Goal: Download file/media

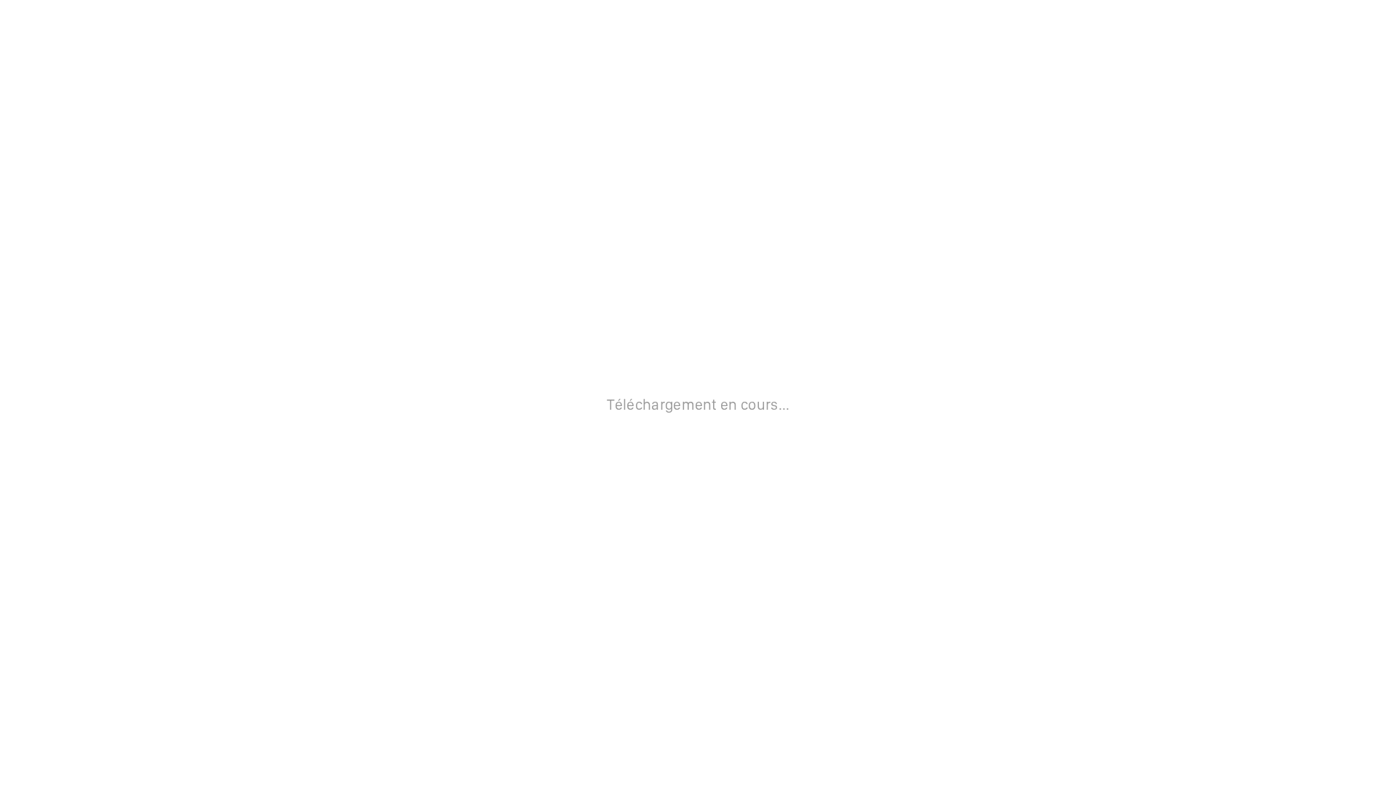
click at [891, 319] on div "Téléchargement en cours..." at bounding box center [698, 393] width 1397 height 786
click at [1220, 67] on div "Téléchargement en cours..." at bounding box center [698, 393] width 1397 height 786
click at [758, 397] on p "Téléchargement en cours..." at bounding box center [698, 404] width 183 height 18
click at [800, 234] on div "Téléchargement en cours..." at bounding box center [698, 393] width 1397 height 786
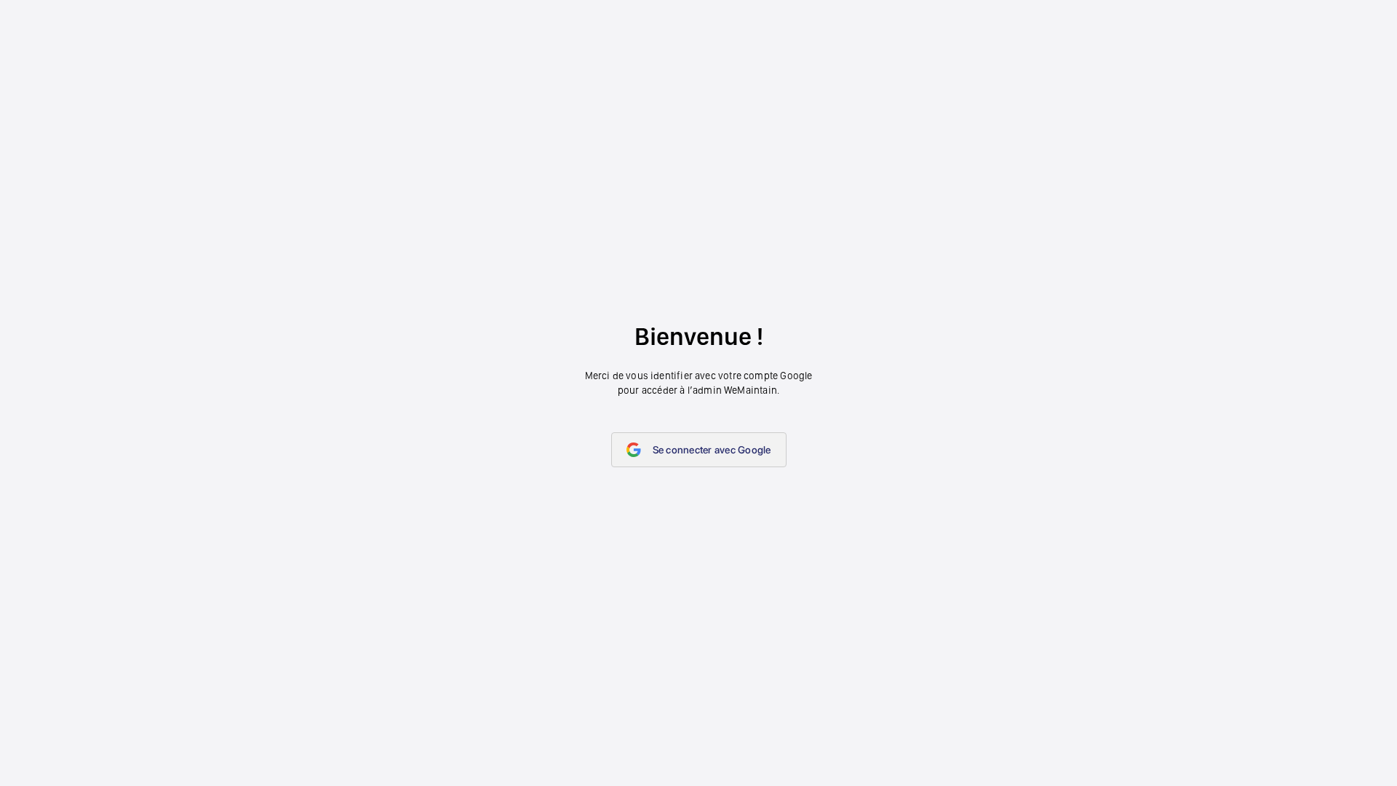
click at [728, 453] on span "Se connecter avec Google" at bounding box center [712, 450] width 119 height 12
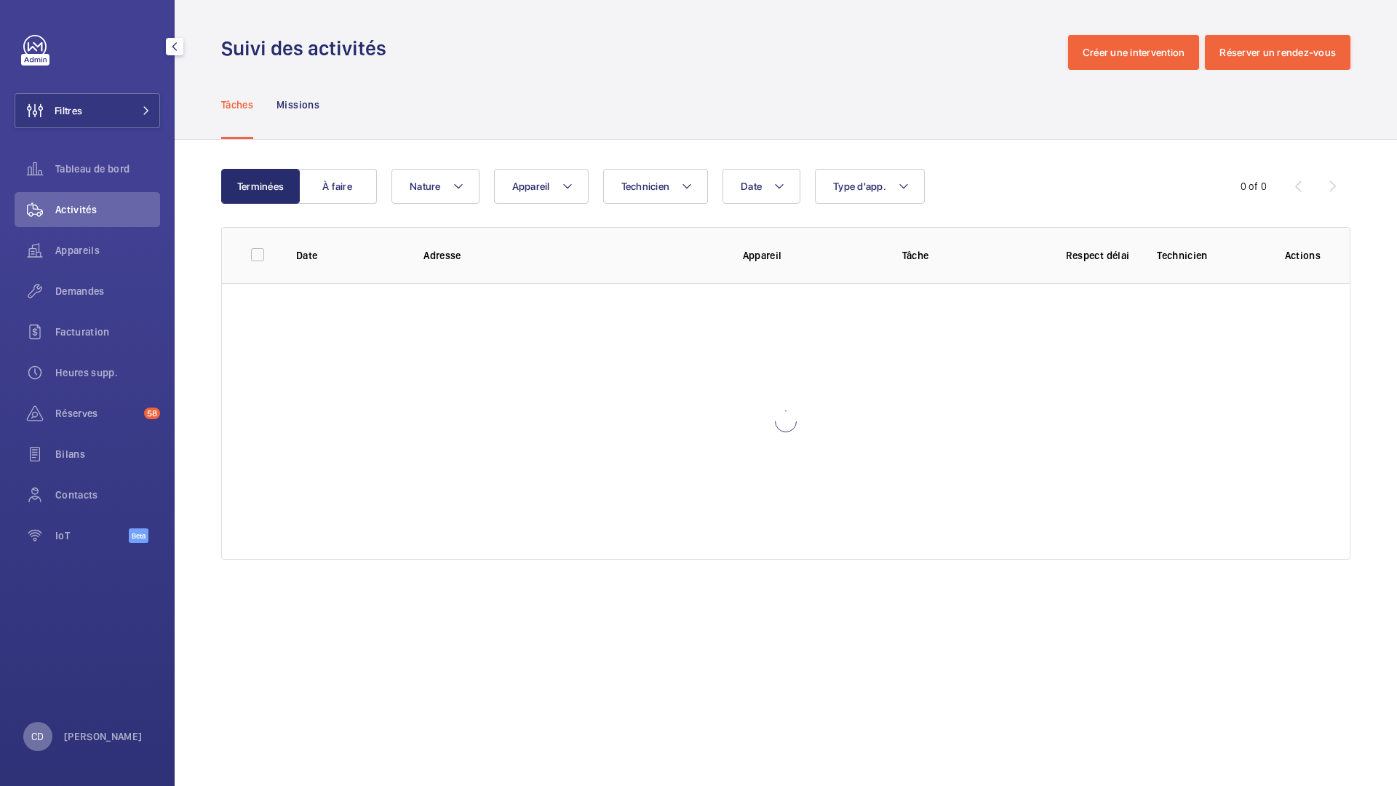
click at [39, 732] on p "CD" at bounding box center [37, 736] width 12 height 15
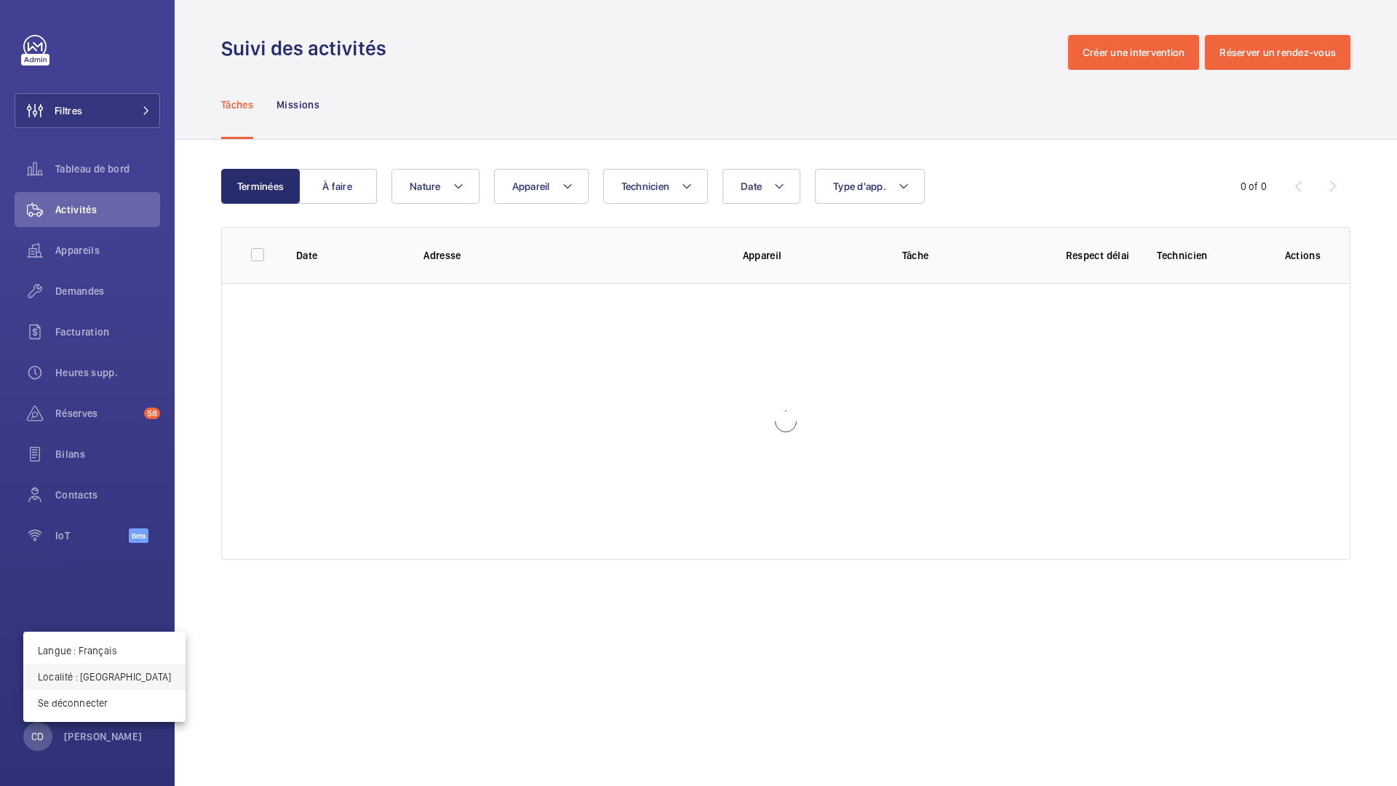
click at [87, 674] on p "Localité : France" at bounding box center [104, 676] width 133 height 15
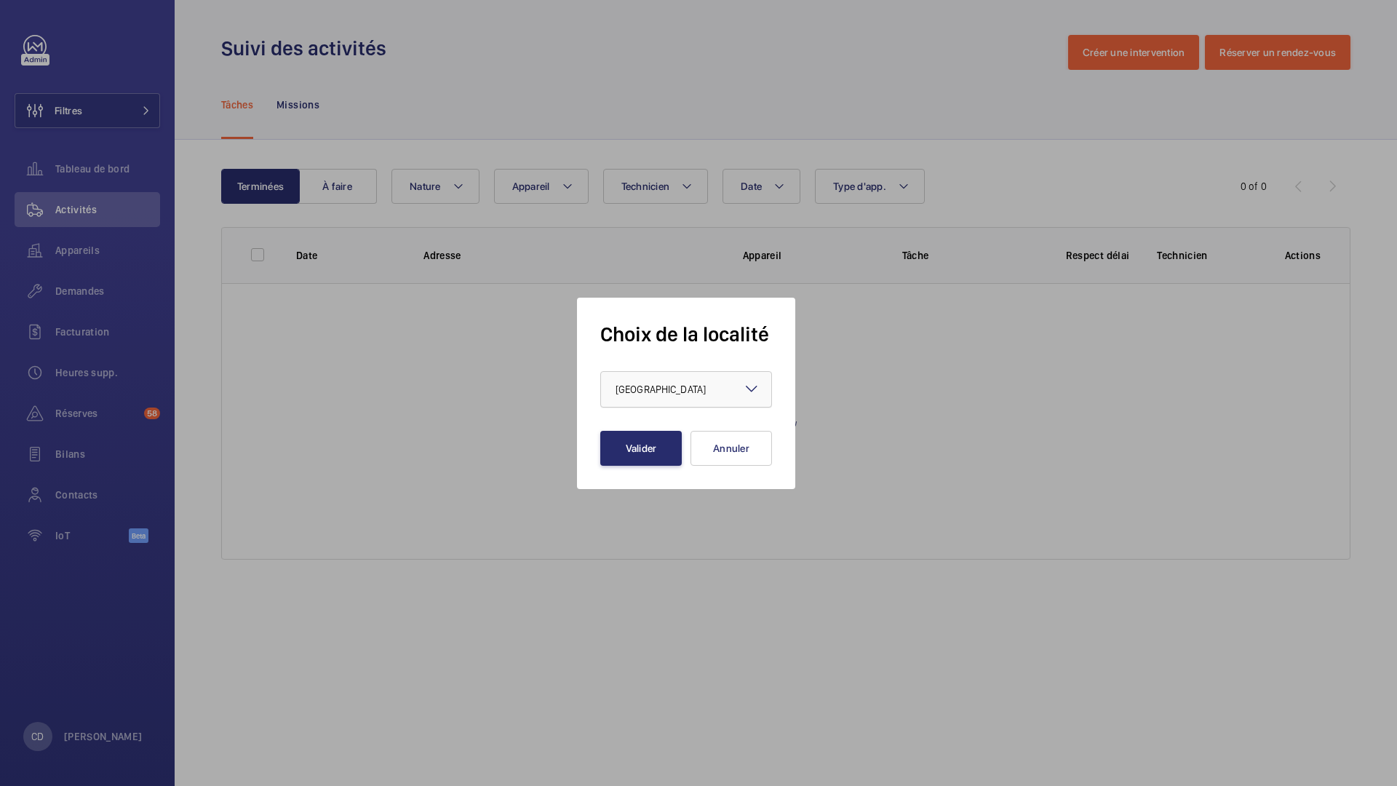
click at [688, 387] on div at bounding box center [686, 389] width 170 height 35
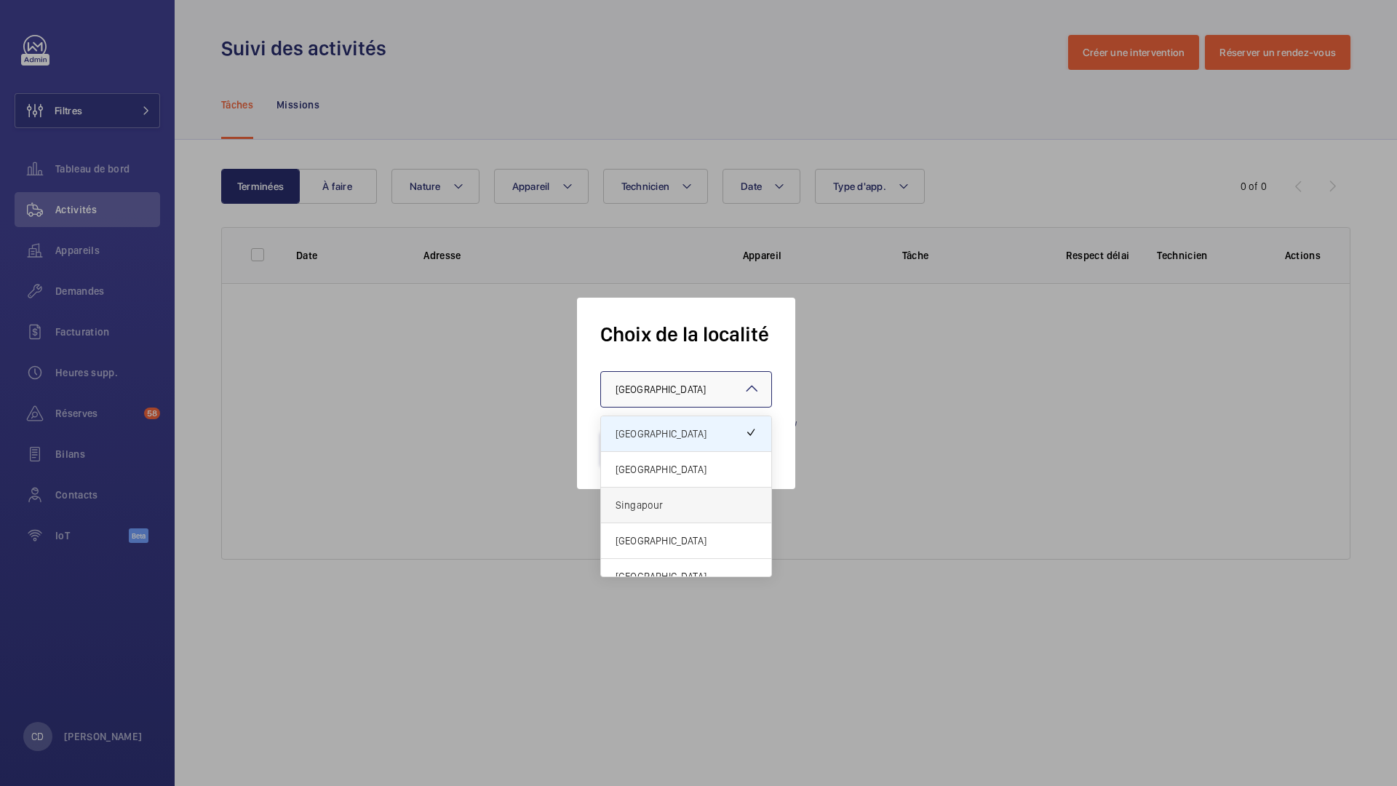
click at [684, 503] on span "Singapour" at bounding box center [686, 505] width 141 height 15
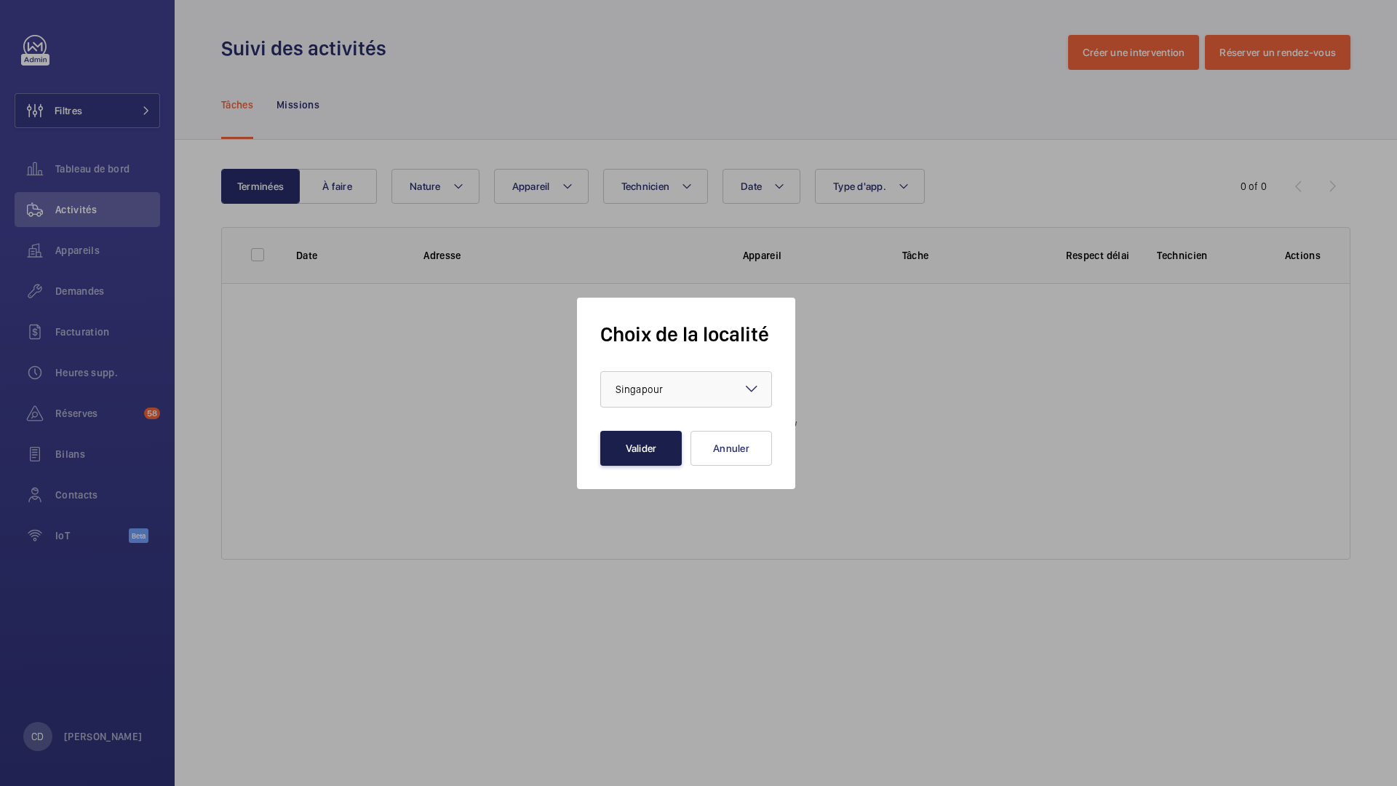
click at [661, 451] on button "Valider" at bounding box center [641, 448] width 82 height 35
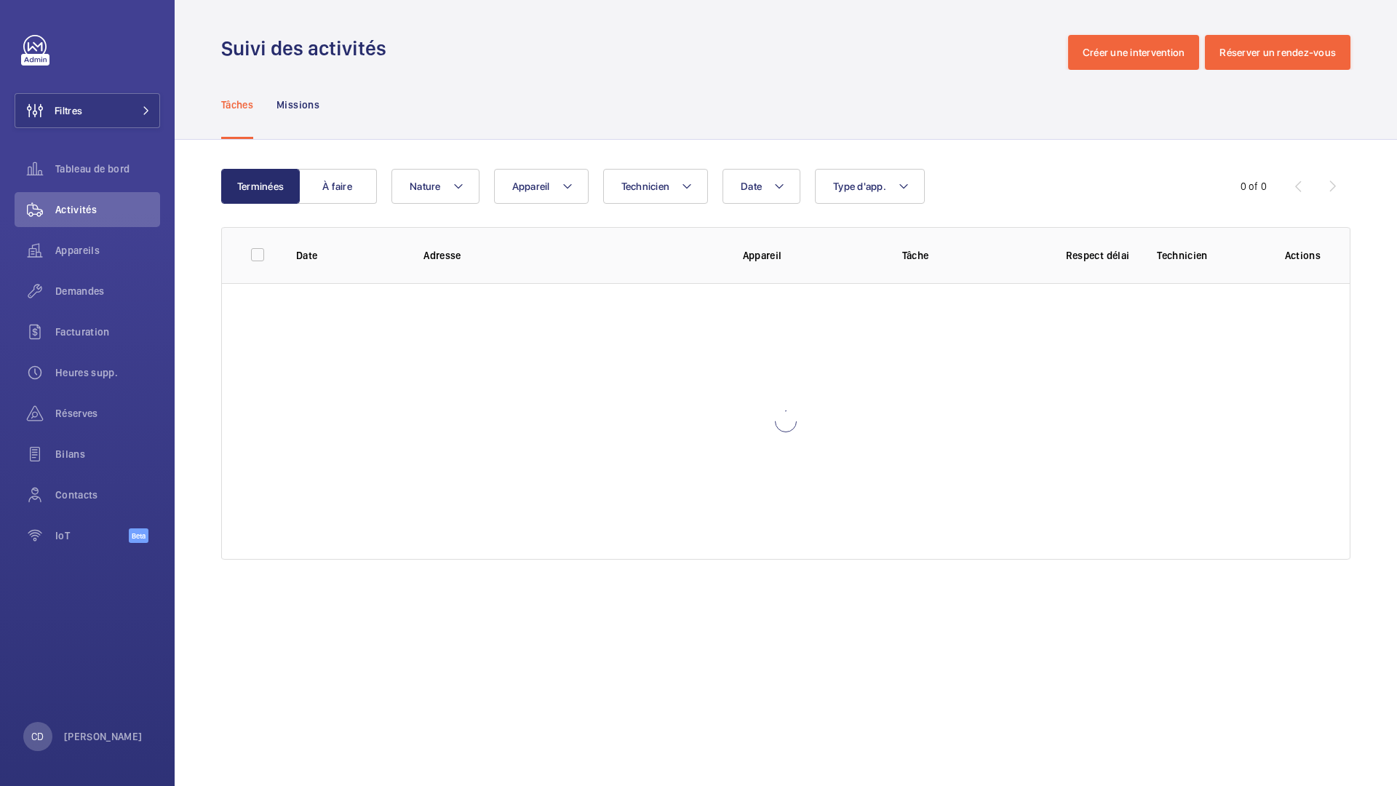
click at [208, 656] on wm-front-admin-operations-monitoring "Suivi des activités Créer une intervention Réserver un rendez-vous Tâches Missi…" at bounding box center [786, 393] width 1223 height 786
click at [209, 653] on wm-front-admin-operations-monitoring "Suivi des activités Créer une intervention Réserver un rendez-vous Tâches Missi…" at bounding box center [786, 393] width 1223 height 786
click at [205, 504] on div "Terminées À faire Date Technicien Appareil Type d'app. Nature 0 of 0 Date Adres…" at bounding box center [786, 367] width 1223 height 455
click at [204, 495] on div "Terminées À faire Date Technicien Appareil Type d'app. Nature 0 of 0 Date Adres…" at bounding box center [786, 367] width 1223 height 455
click at [39, 727] on div "CD" at bounding box center [37, 736] width 29 height 29
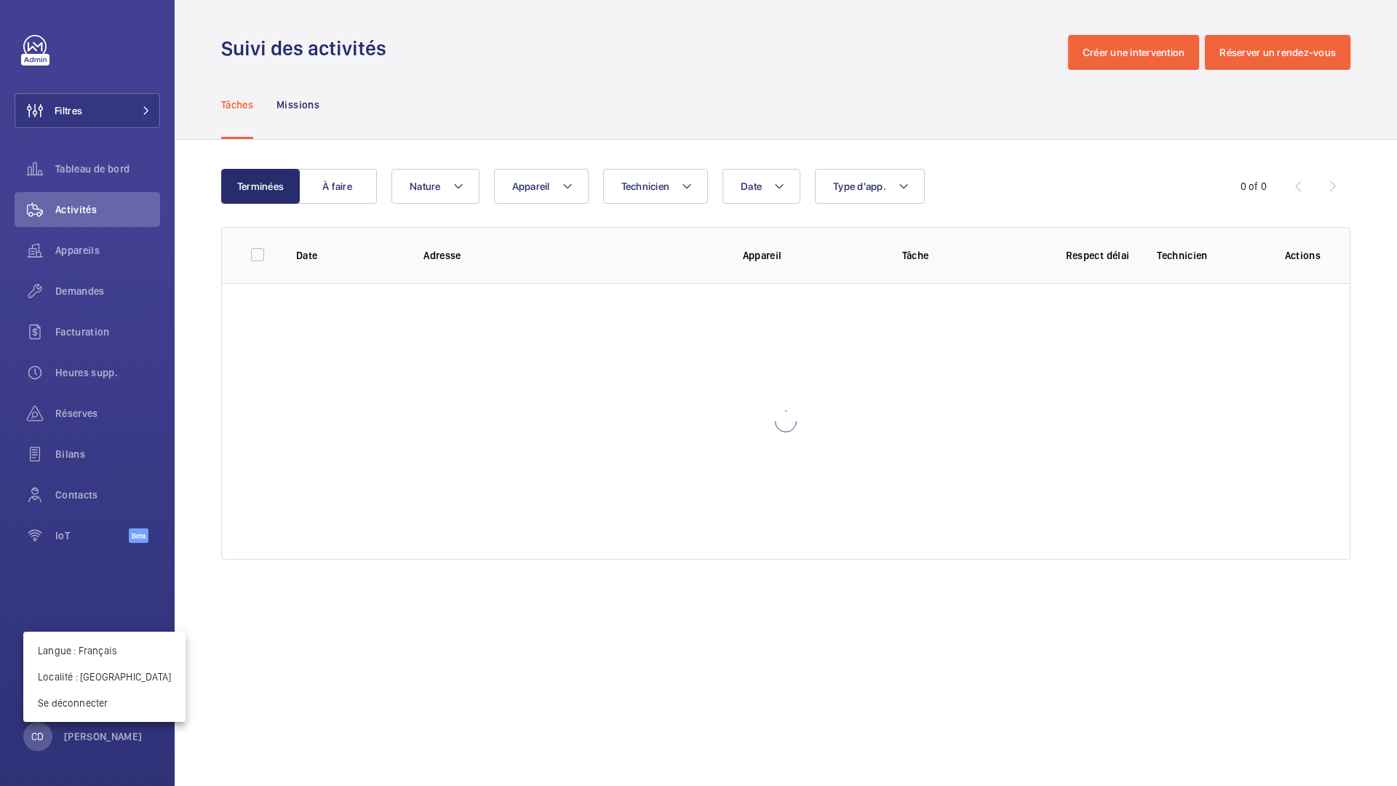
click at [40, 731] on div at bounding box center [698, 393] width 1397 height 786
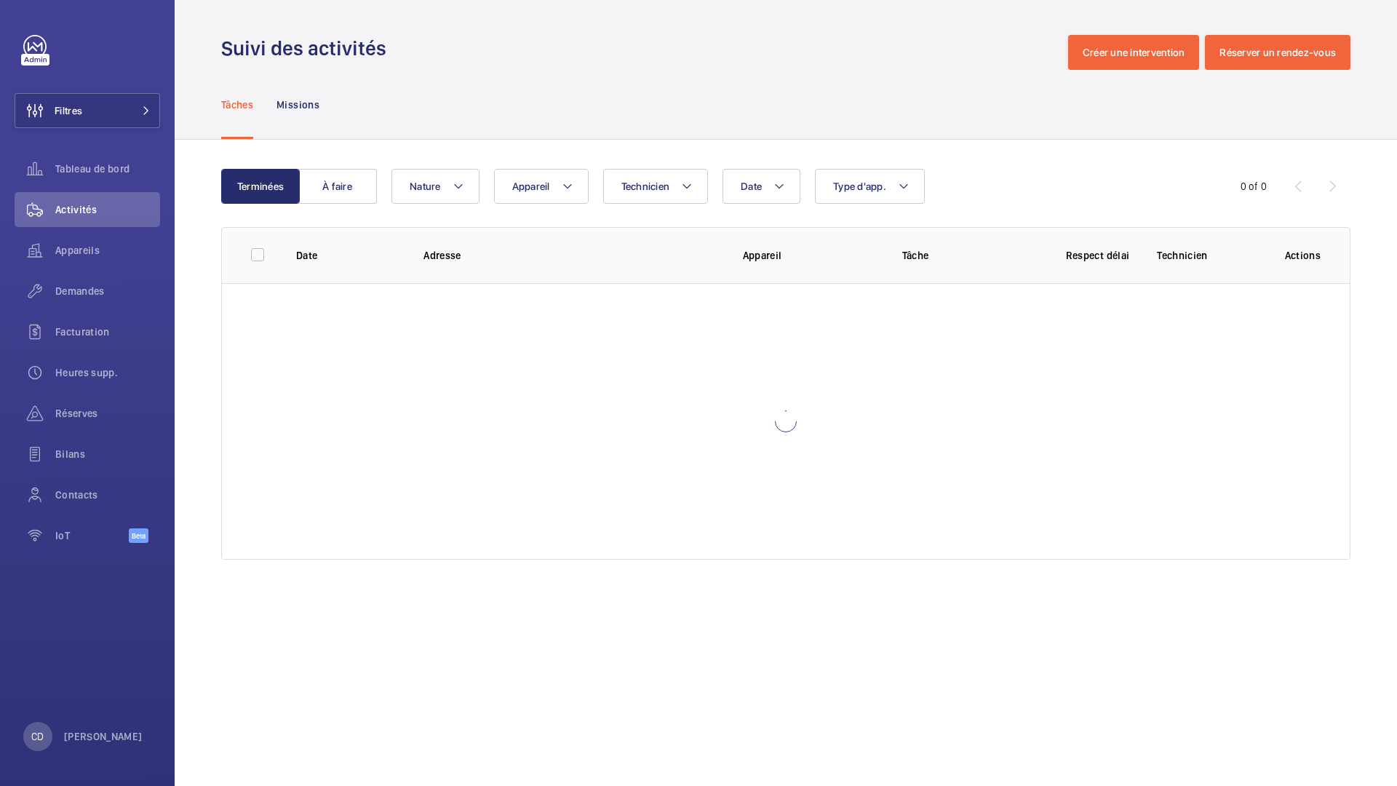
click at [186, 613] on wm-front-admin-operations-monitoring "Suivi des activités Créer une intervention Réserver un rendez-vous Tâches Missi…" at bounding box center [786, 393] width 1223 height 786
click at [200, 572] on div "Terminées À faire Date Technicien Appareil Type d'app. Nature 0 of 0 Date Adres…" at bounding box center [786, 367] width 1223 height 455
click at [199, 566] on div "Terminées À faire Date Technicien Appareil Type d'app. Nature 0 of 0 Date Adres…" at bounding box center [786, 367] width 1223 height 455
click at [196, 581] on div "Terminées À faire Date Technicien Appareil Type d'app. Nature 0 of 0 Date Adres…" at bounding box center [786, 367] width 1223 height 455
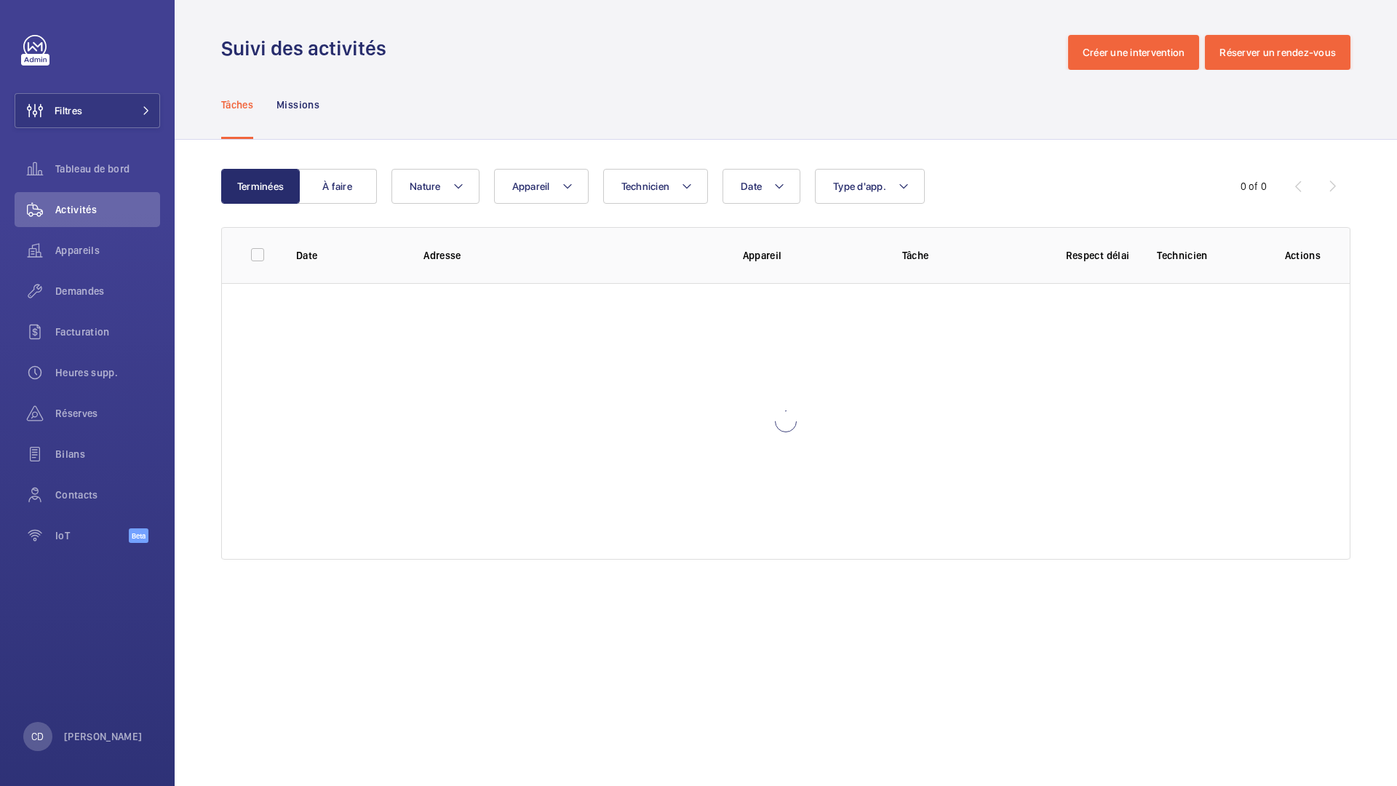
click at [197, 581] on div "Terminées À faire Date Technicien Appareil Type d'app. Nature 0 of 0 Date Adres…" at bounding box center [786, 367] width 1223 height 455
click at [199, 590] on div "Terminées À faire Date Technicien Appareil Type d'app. Nature 0 of 0 Date Adres…" at bounding box center [786, 367] width 1223 height 455
click at [202, 467] on div "Terminées À faire Date Technicien Appareil Type d'app. Nature 0 of 0 Date Adres…" at bounding box center [786, 367] width 1223 height 455
click at [195, 502] on div "Terminées À faire Date Technicien Appareil Type d'app. Nature 0 of 0 Date Adres…" at bounding box center [786, 367] width 1223 height 455
click at [197, 501] on div "Terminées À faire Date Technicien Appareil Type d'app. Nature 0 of 0 Date Adres…" at bounding box center [786, 367] width 1223 height 455
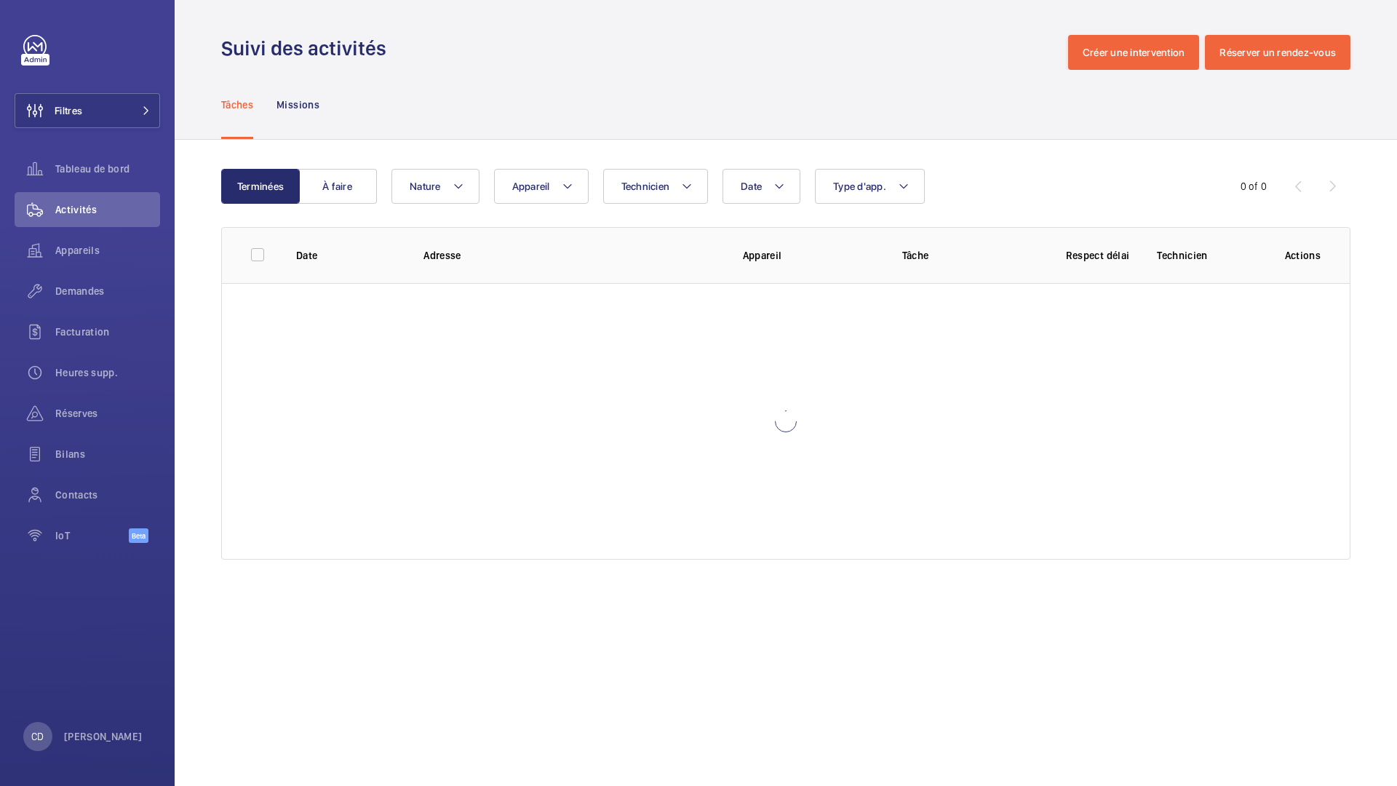
click at [206, 501] on div "Terminées À faire Date Technicien Appareil Type d'app. Nature 0 of 0 Date Adres…" at bounding box center [786, 367] width 1223 height 455
click at [205, 514] on div "Terminées À faire Date Technicien Appareil Type d'app. Nature 0 of 0 Date Adres…" at bounding box center [786, 367] width 1223 height 455
click at [204, 440] on div "Terminées À faire Date Technicien Appareil Type d'app. Nature 0 of 0 Date Adres…" at bounding box center [786, 367] width 1223 height 455
click at [194, 539] on div "Terminées À faire Date Technicien Appareil Type d'app. Nature 0 of 0 Date Adres…" at bounding box center [786, 367] width 1223 height 455
click at [195, 546] on div "Terminées À faire Date Technicien Appareil Type d'app. Nature 0 of 0 Date Adres…" at bounding box center [786, 367] width 1223 height 455
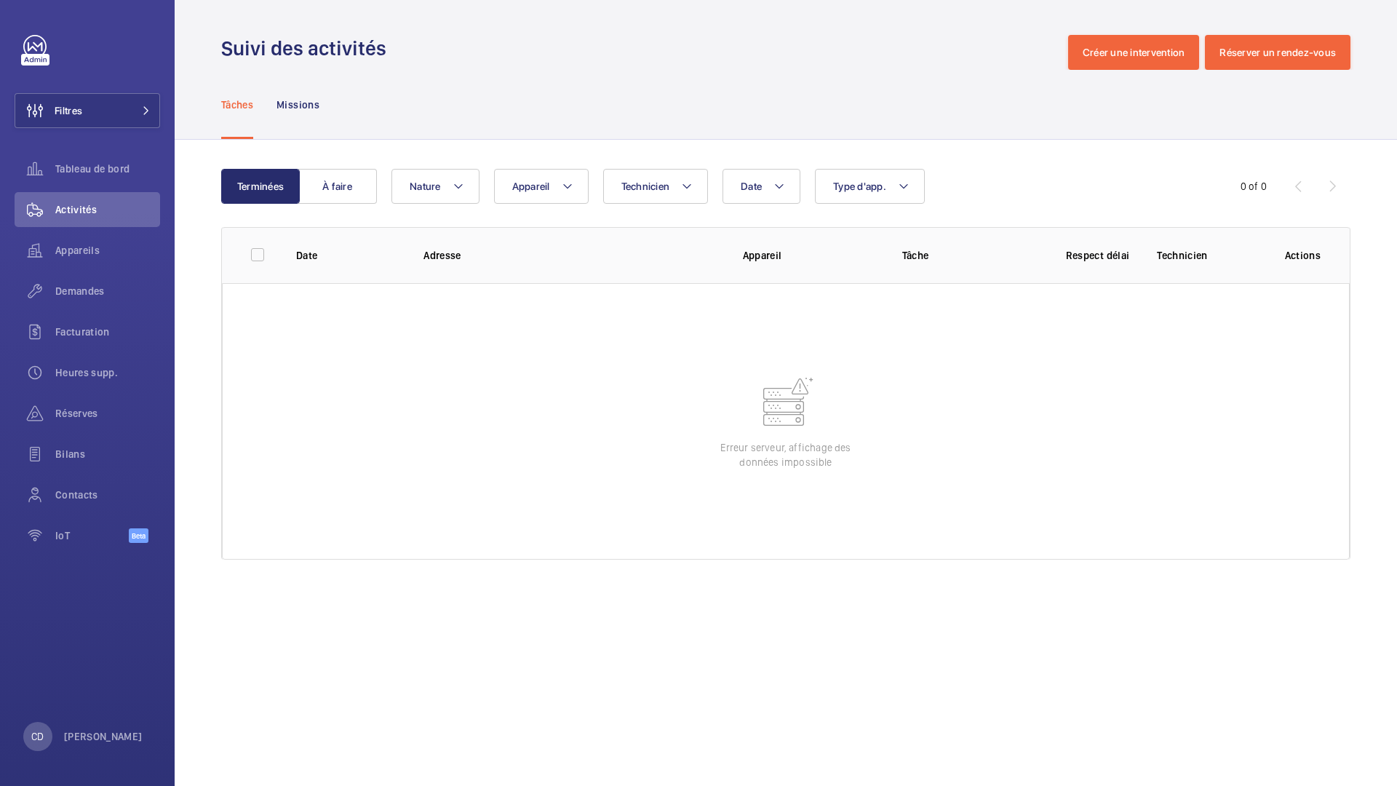
click at [195, 546] on div "Terminées À faire Date Technicien Appareil Type d'app. Nature 0 of 0 Date Adres…" at bounding box center [786, 367] width 1223 height 455
click at [191, 252] on div "Terminées À faire Date Technicien Appareil Type d'app. Nature 0 of 0 Date Adres…" at bounding box center [786, 367] width 1223 height 455
click at [195, 245] on div "Terminées À faire Date Technicien Appareil Type d'app. Nature 0 of 0 Date Adres…" at bounding box center [786, 367] width 1223 height 455
click at [84, 100] on button "Filtres" at bounding box center [88, 110] width 146 height 35
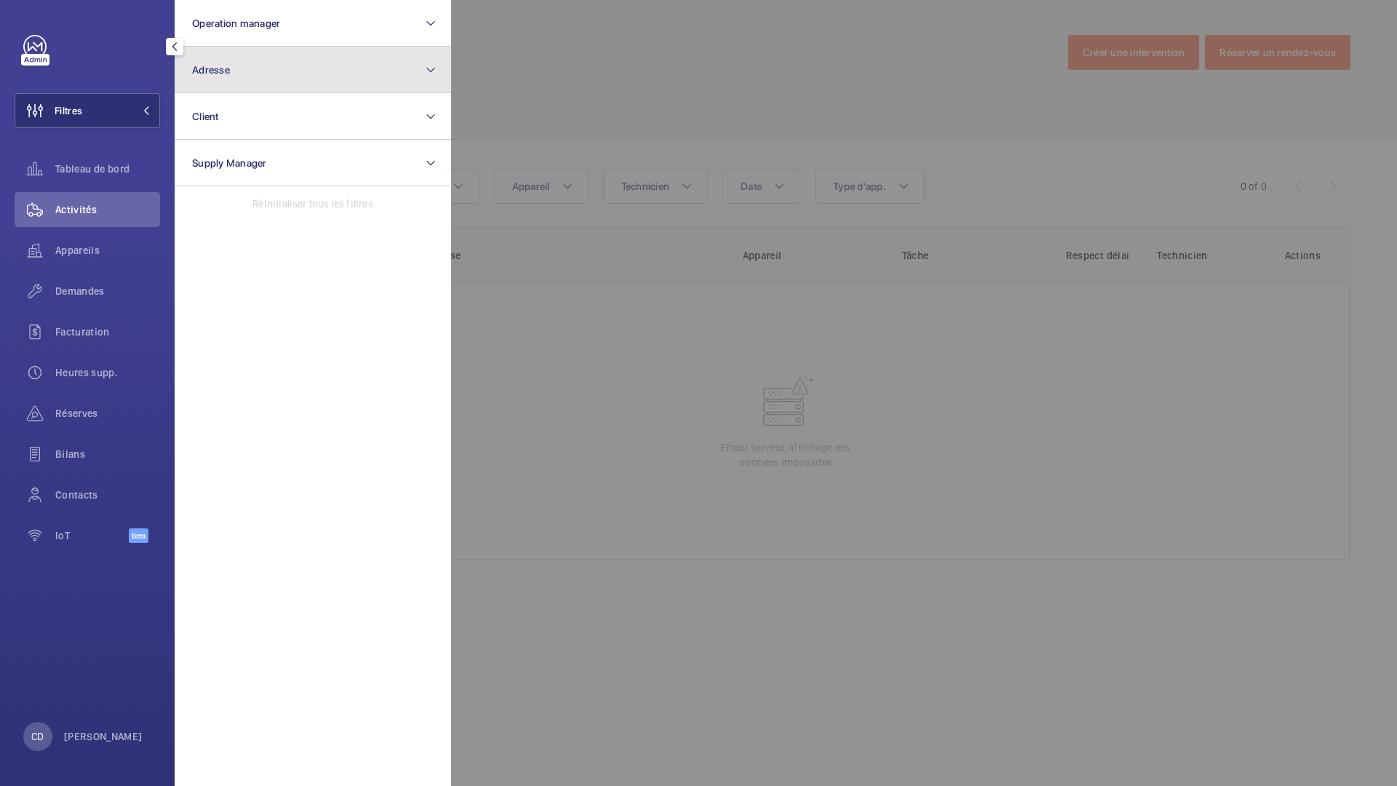
click at [225, 69] on span "Adresse" at bounding box center [211, 70] width 38 height 12
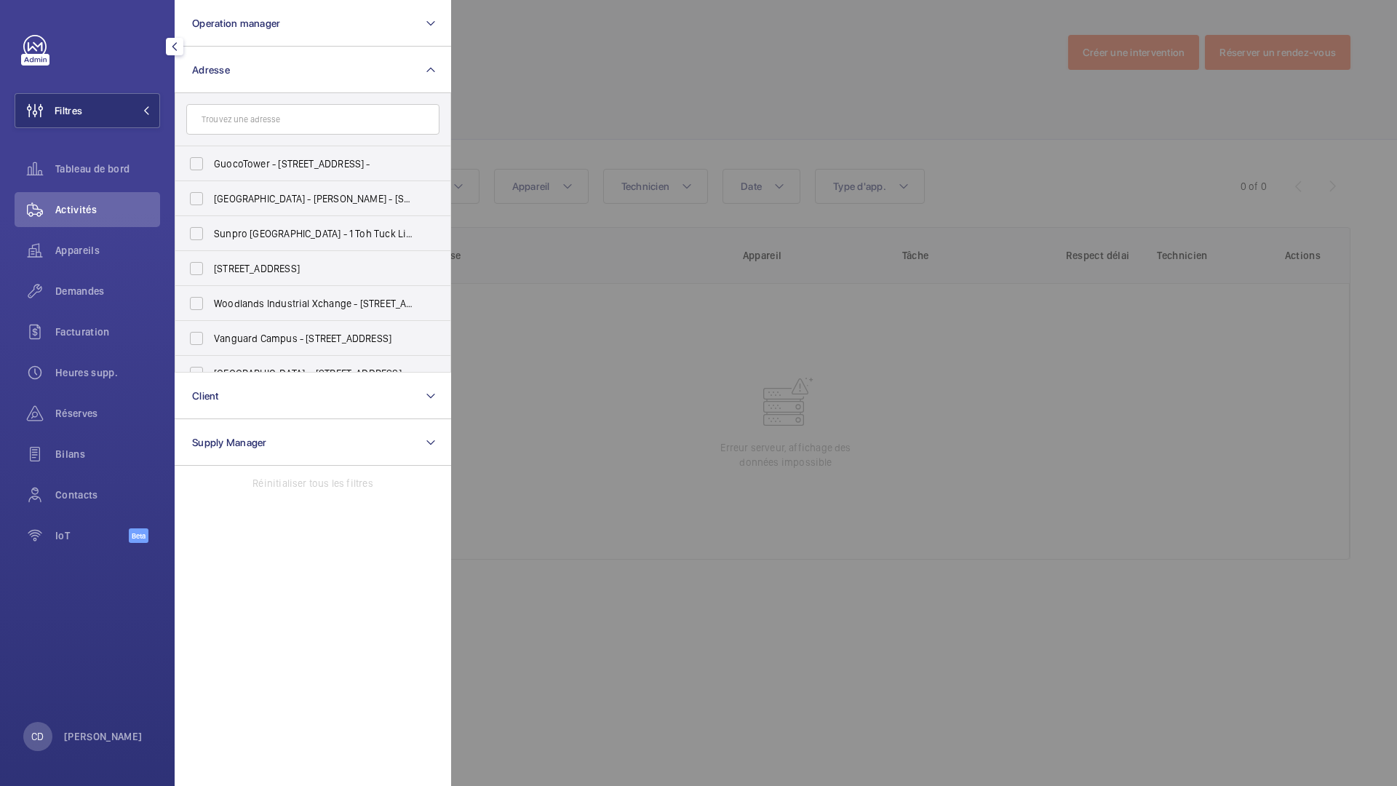
click at [257, 114] on input "text" at bounding box center [312, 119] width 253 height 31
type input "a"
click at [318, 127] on input "text" at bounding box center [312, 119] width 253 height 31
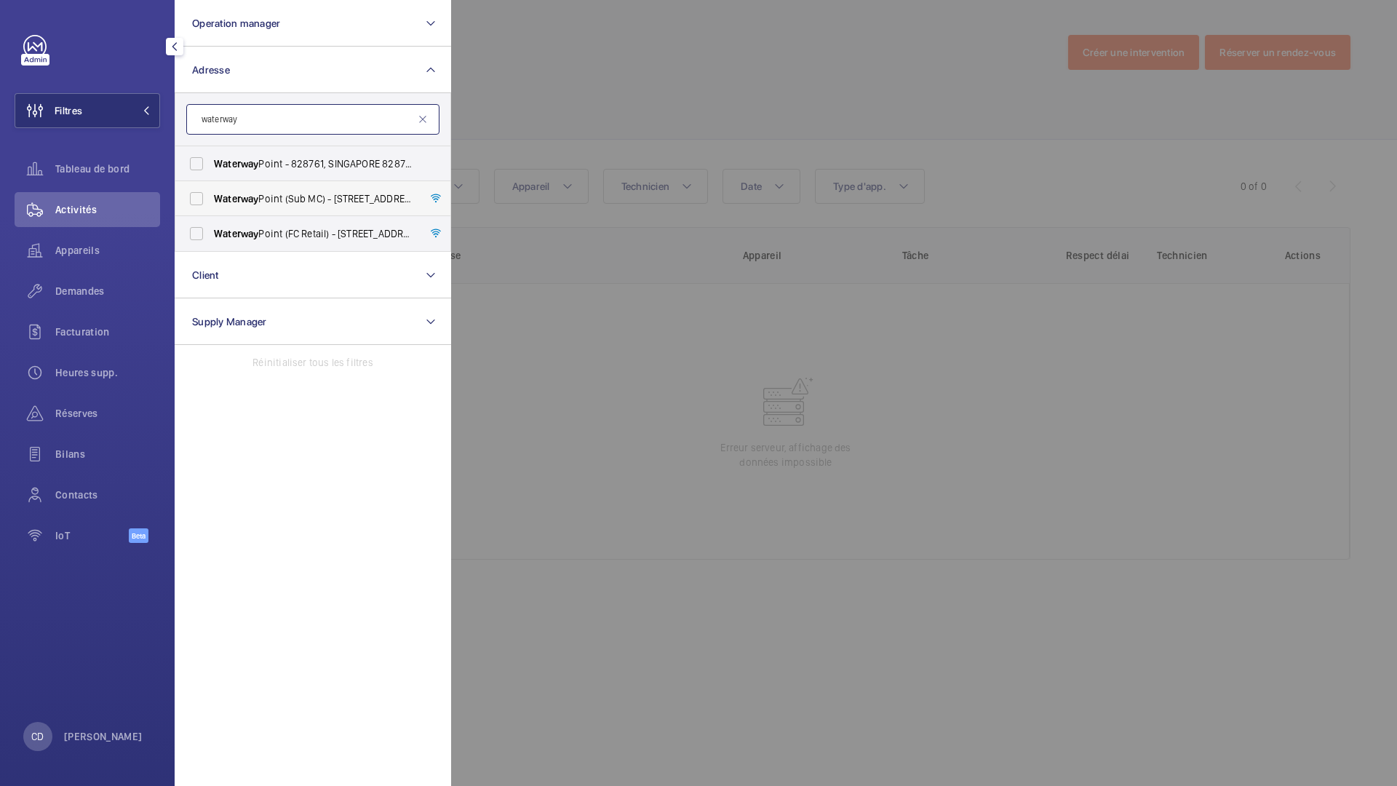
type input "waterway"
click at [280, 200] on span "Waterway Point (Sub MC) - 83 Punggol Central, SINGAPORE 828761" at bounding box center [314, 198] width 200 height 15
click at [211, 200] on input "Waterway Point (Sub MC) - 83 Punggol Central, SINGAPORE 828761" at bounding box center [196, 198] width 29 height 29
checkbox input "true"
click at [524, 474] on div at bounding box center [1149, 393] width 1397 height 786
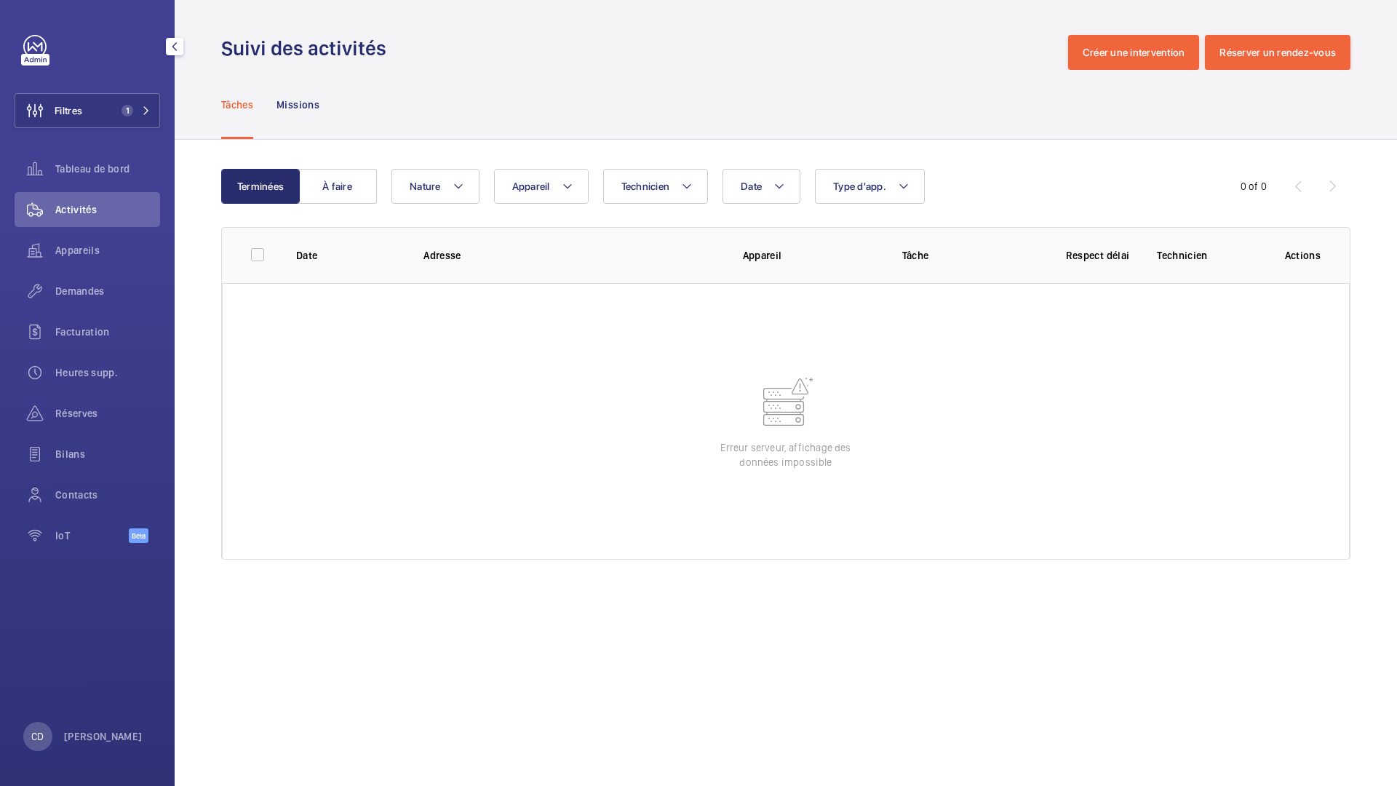
click at [1069, 197] on div "Date Technicien Appareil Type d'app. Nature" at bounding box center [784, 186] width 784 height 35
click at [1076, 180] on div "Date Technicien Appareil Type d'app. Nature" at bounding box center [784, 186] width 784 height 35
click at [1168, 158] on div "Terminées À faire Date Technicien Appareil Type d'app. Nature 0 of 0 Date Adres…" at bounding box center [786, 367] width 1223 height 455
click at [1159, 159] on div "Terminées À faire Date Technicien Appareil Type d'app. Nature 0 of 0 Date Adres…" at bounding box center [786, 367] width 1223 height 455
click at [1150, 146] on div "Terminées À faire Date Technicien Appareil Type d'app. Nature 0 of 0 Date Adres…" at bounding box center [786, 367] width 1223 height 455
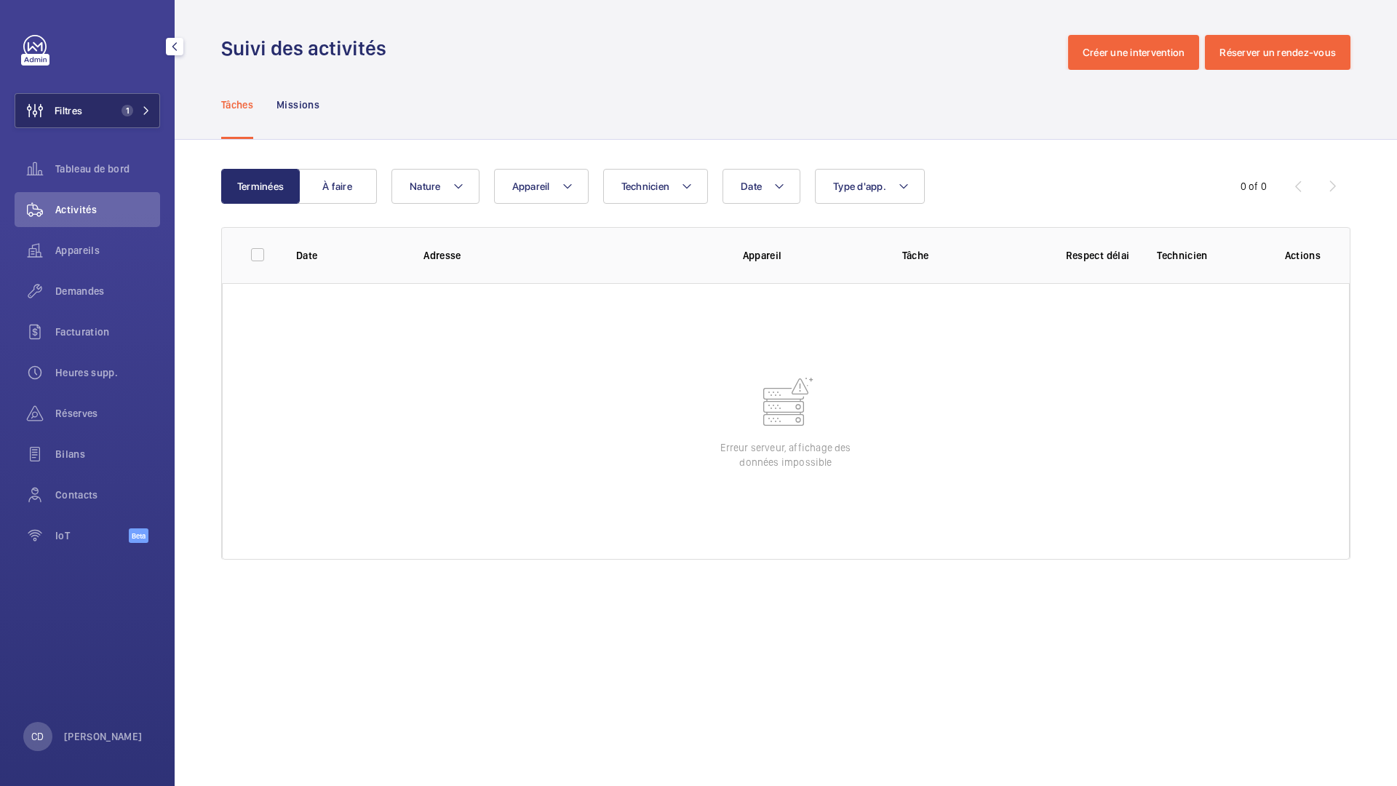
click at [87, 115] on button "Filtres 1" at bounding box center [88, 110] width 146 height 35
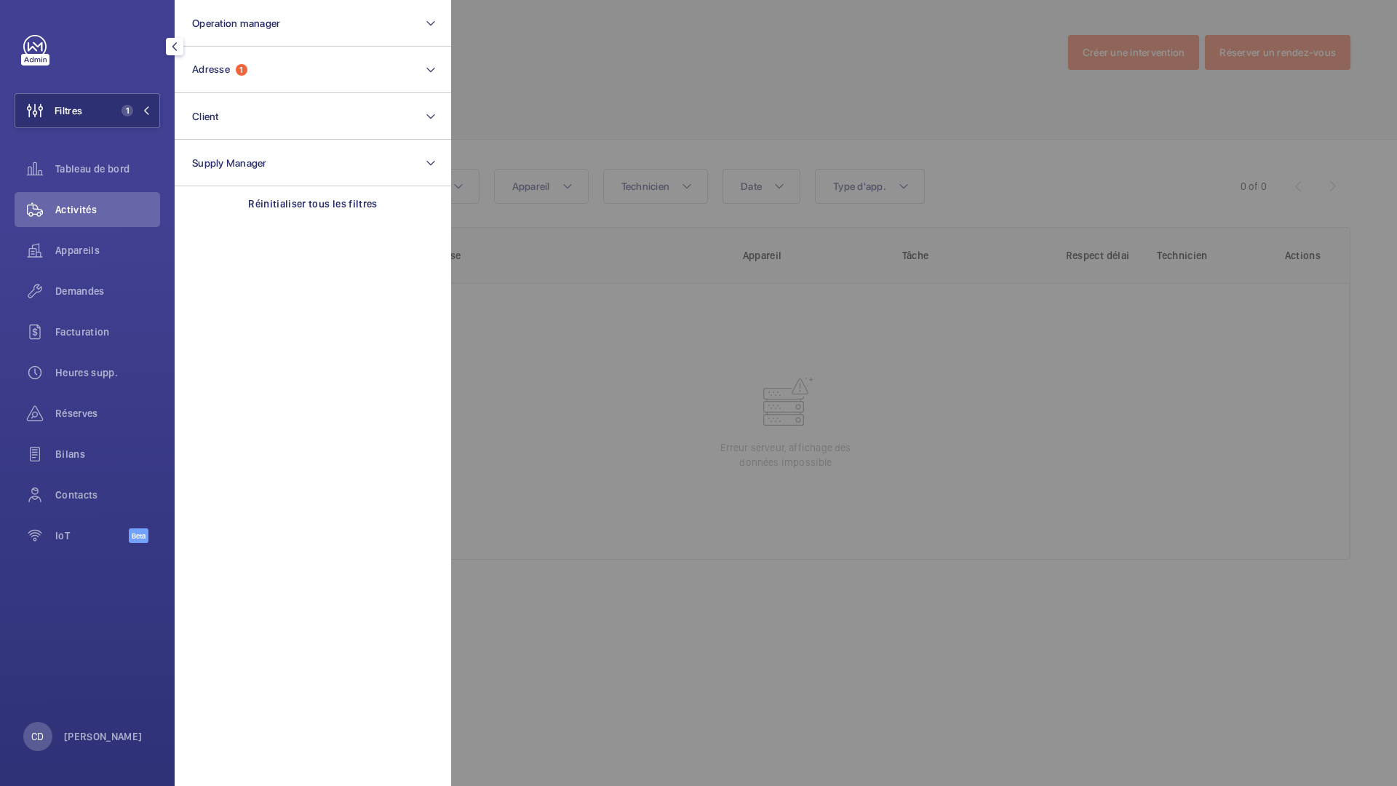
click at [322, 352] on section "Operation manager Adresse 1 Client Supply Manager Réinitialiser tous les filtres" at bounding box center [313, 393] width 277 height 786
click at [380, 294] on section "Operation manager Adresse 1 Client Supply Manager Réinitialiser tous les filtres" at bounding box center [313, 393] width 277 height 786
click at [319, 266] on section "Operation manager Adresse 1 Client Supply Manager Réinitialiser tous les filtres" at bounding box center [313, 393] width 277 height 786
click at [306, 295] on section "Operation manager Adresse 1 Client Supply Manager Réinitialiser tous les filtres" at bounding box center [313, 393] width 277 height 786
click at [311, 333] on section "Operation manager Adresse 1 Client Supply Manager Réinitialiser tous les filtres" at bounding box center [313, 393] width 277 height 786
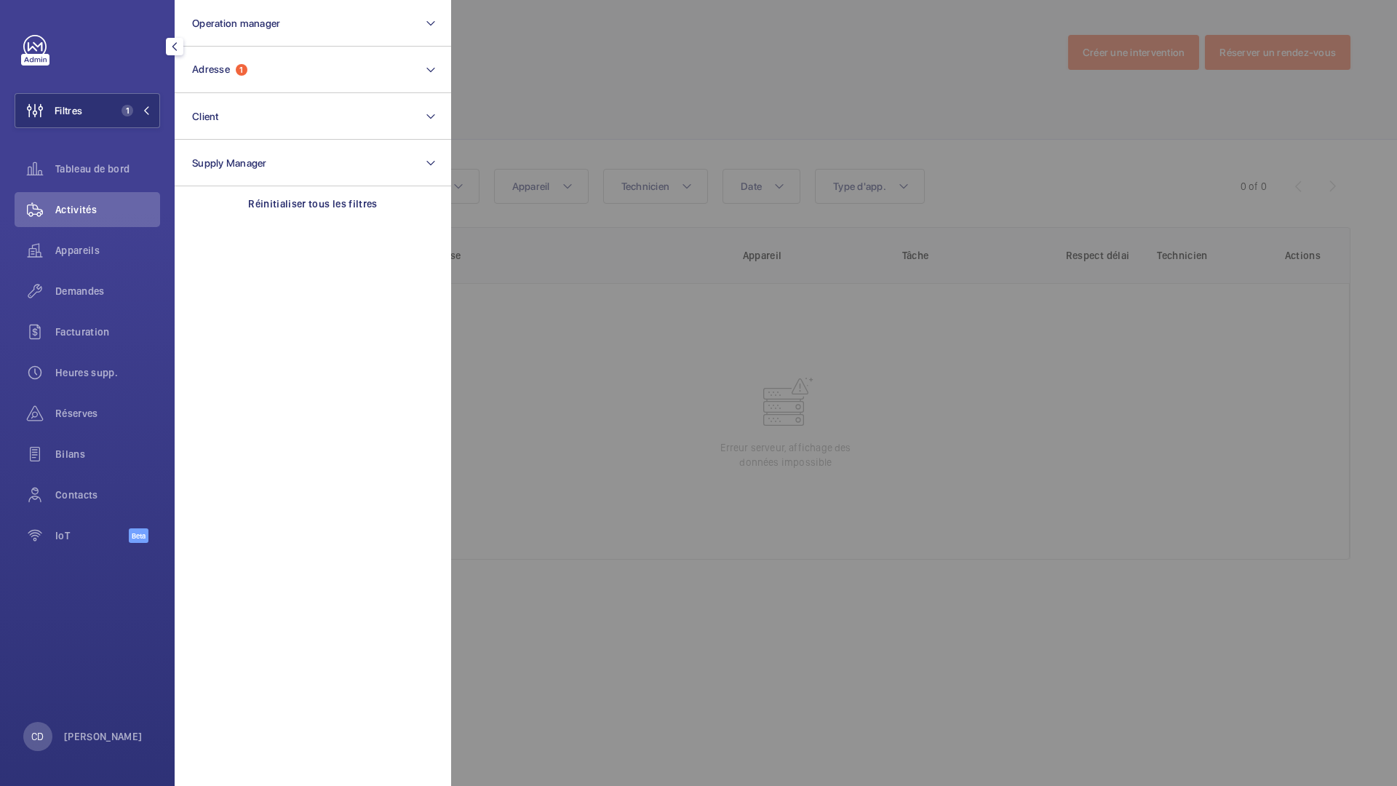
click at [568, 350] on div at bounding box center [1149, 393] width 1397 height 786
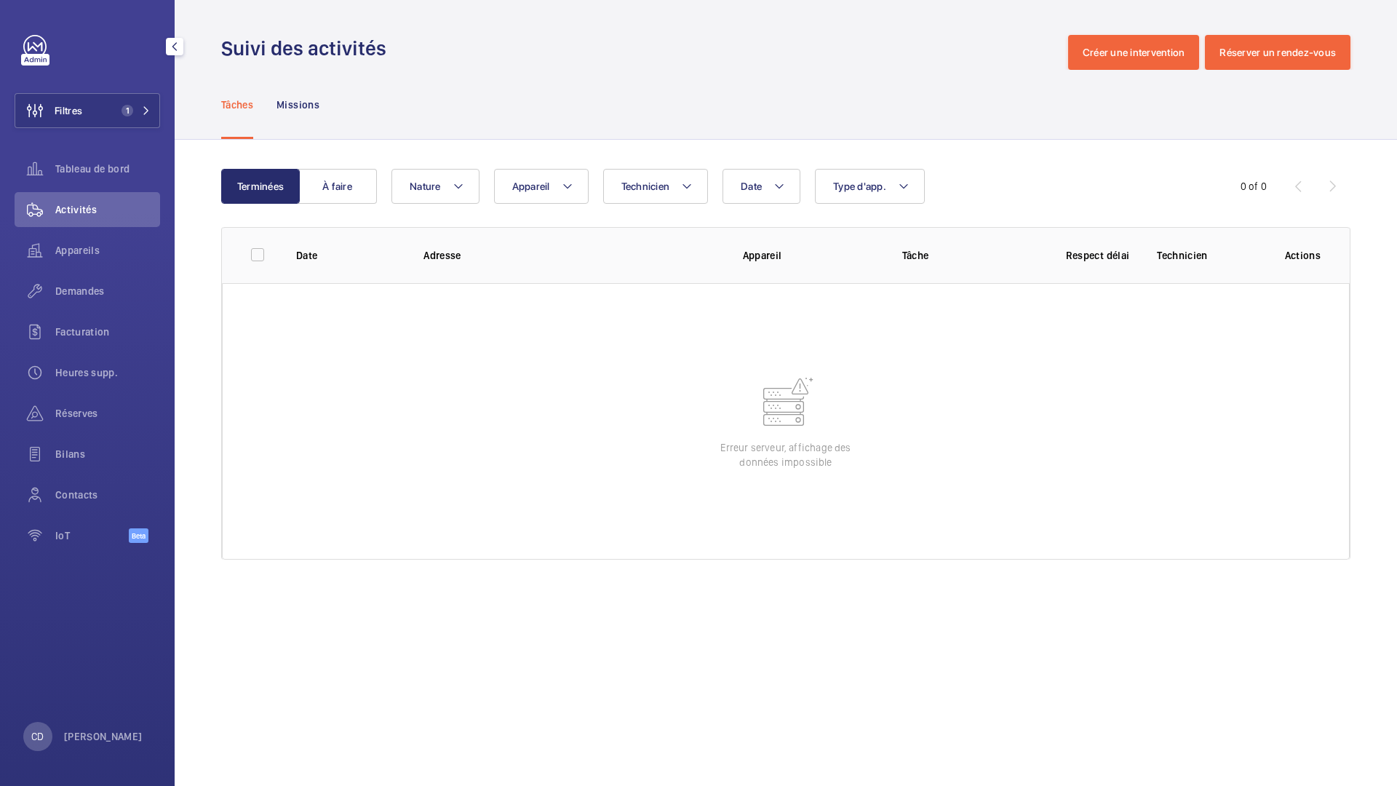
click at [568, 349] on wm-front-table-error "Erreur serveur, affichage des données impossible" at bounding box center [786, 421] width 1128 height 277
click at [192, 513] on div "Terminées À faire Date Technicien Appareil Type d'app. Nature 0 of 0 Date Adres…" at bounding box center [786, 367] width 1223 height 455
click at [194, 517] on div "Terminées À faire Date Technicien Appareil Type d'app. Nature 0 of 0 Date Adres…" at bounding box center [786, 367] width 1223 height 455
click at [197, 622] on wm-front-admin-operations-monitoring "Suivi des activités Créer une intervention Réserver un rendez-vous Tâches Missi…" at bounding box center [786, 393] width 1223 height 786
click at [214, 635] on wm-front-admin-operations-monitoring "Suivi des activités Créer une intervention Réserver un rendez-vous Tâches Missi…" at bounding box center [786, 393] width 1223 height 786
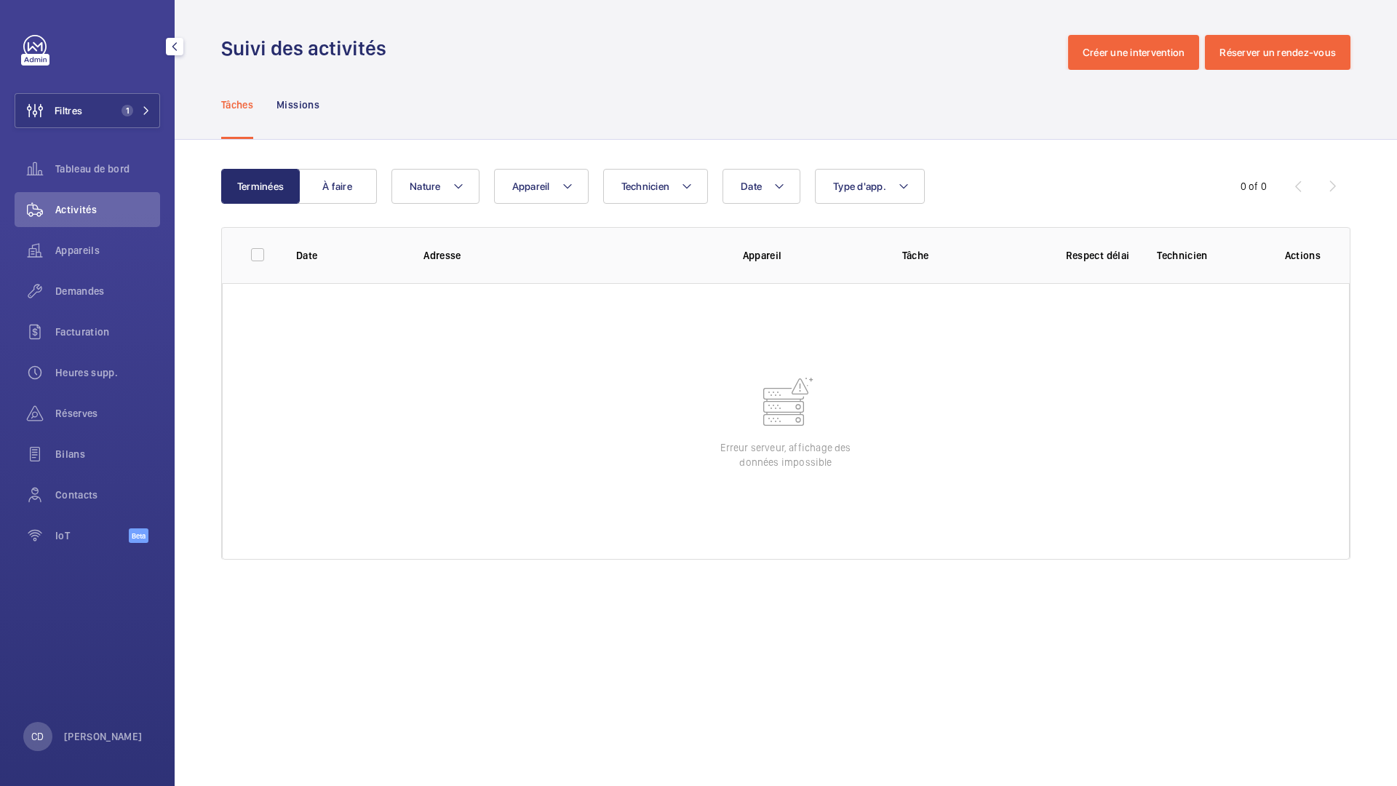
click at [218, 625] on wm-front-admin-operations-monitoring "Suivi des activités Créer une intervention Réserver un rendez-vous Tâches Missi…" at bounding box center [786, 393] width 1223 height 786
click at [214, 621] on wm-front-admin-operations-monitoring "Suivi des activités Créer une intervention Réserver un rendez-vous Tâches Missi…" at bounding box center [786, 393] width 1223 height 786
click at [210, 632] on wm-front-admin-operations-monitoring "Suivi des activités Créer une intervention Réserver un rendez-vous Tâches Missi…" at bounding box center [786, 393] width 1223 height 786
click at [203, 632] on wm-front-admin-operations-monitoring "Suivi des activités Créer une intervention Réserver un rendez-vous Tâches Missi…" at bounding box center [786, 393] width 1223 height 786
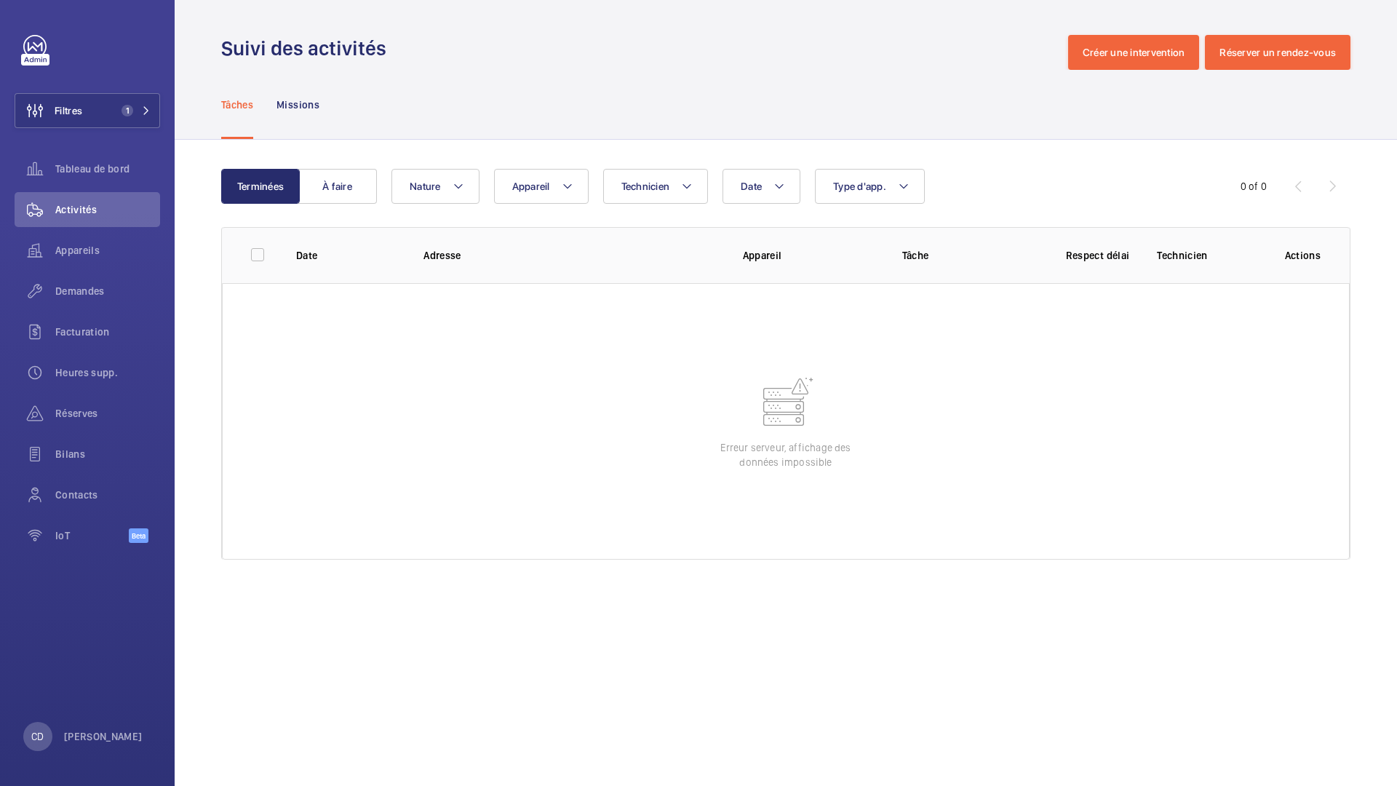
click at [190, 293] on div "Terminées À faire Date Technicien Appareil Type d'app. Nature 0 of 0 Date Adres…" at bounding box center [786, 367] width 1223 height 455
click at [187, 359] on div "Terminées À faire Date Technicien Appareil Type d'app. Nature 0 of 0 Date Adres…" at bounding box center [786, 367] width 1223 height 455
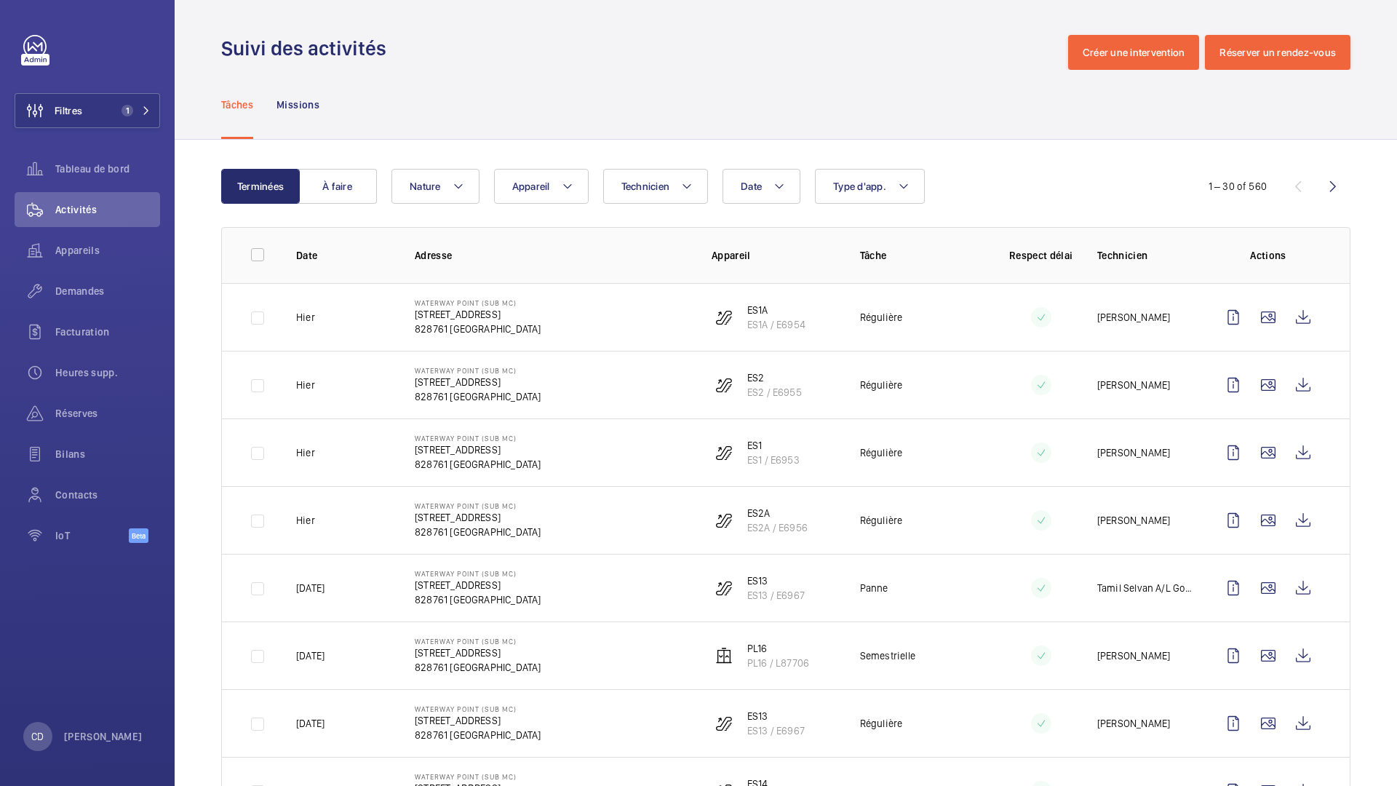
click at [1034, 188] on div "Date Technicien Appareil Type d'app. Nature" at bounding box center [784, 186] width 784 height 35
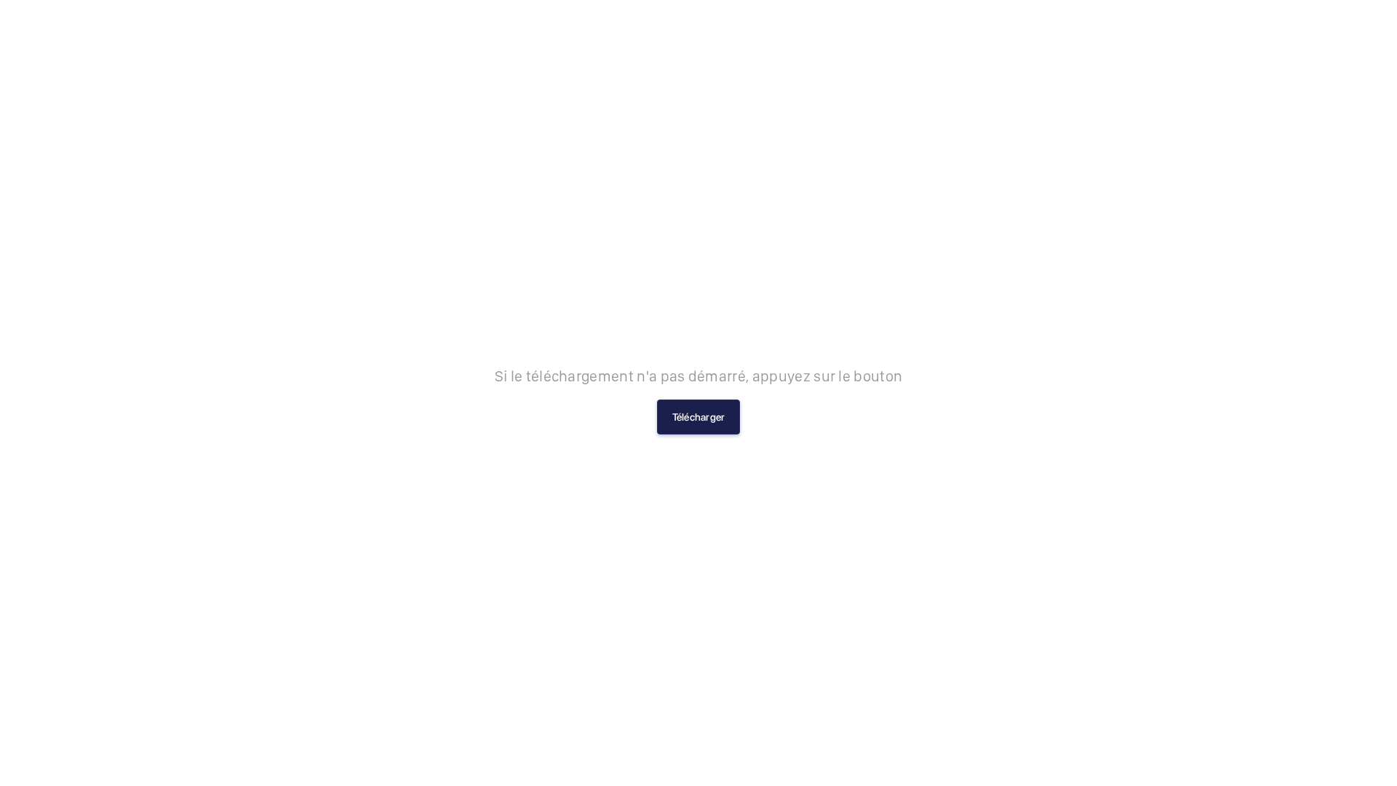
click at [696, 414] on button "Télécharger" at bounding box center [699, 417] width 84 height 35
click at [689, 421] on button "Télécharger" at bounding box center [699, 417] width 84 height 35
click at [686, 412] on button "Télécharger" at bounding box center [699, 417] width 84 height 35
click at [678, 82] on div "Si le téléchargement n'a pas démarré, appuyez sur le bouton Télécharger" at bounding box center [698, 393] width 1397 height 786
click at [702, 438] on div "Si le téléchargement n'a pas démarré, appuyez sur le bouton Télécharger" at bounding box center [698, 393] width 1397 height 786
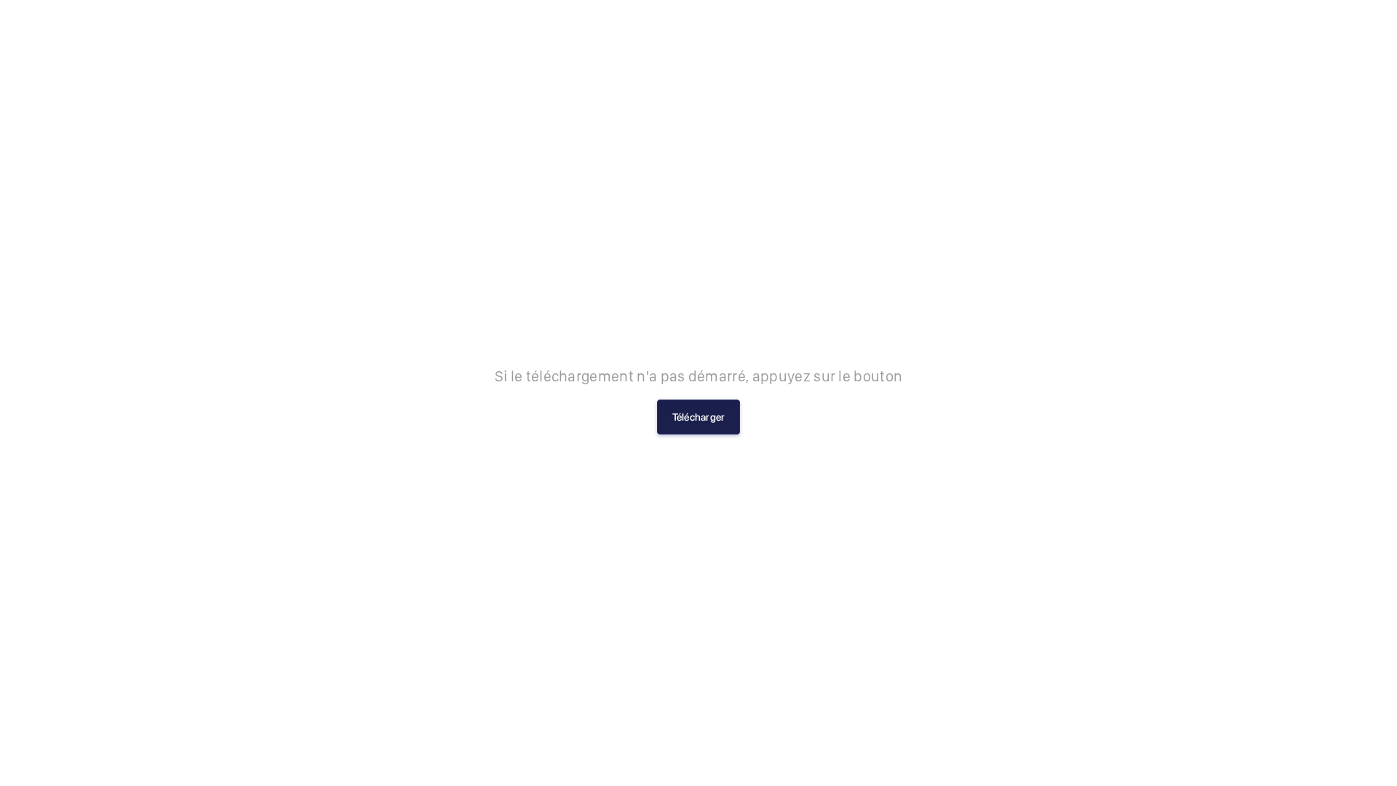
click at [712, 405] on button "Télécharger" at bounding box center [699, 417] width 84 height 35
